Goal: Navigation & Orientation: Go to known website

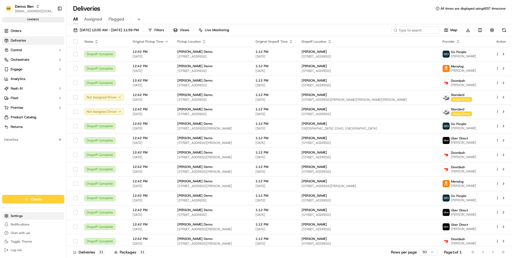
click at [19, 213] on html "Demo: [PERSON_NAME] [PERSON_NAME][EMAIL_ADDRESS][DOMAIN_NAME] Toggle Sidebar sa…" at bounding box center [256, 129] width 512 height 258
